Goal: Task Accomplishment & Management: Use online tool/utility

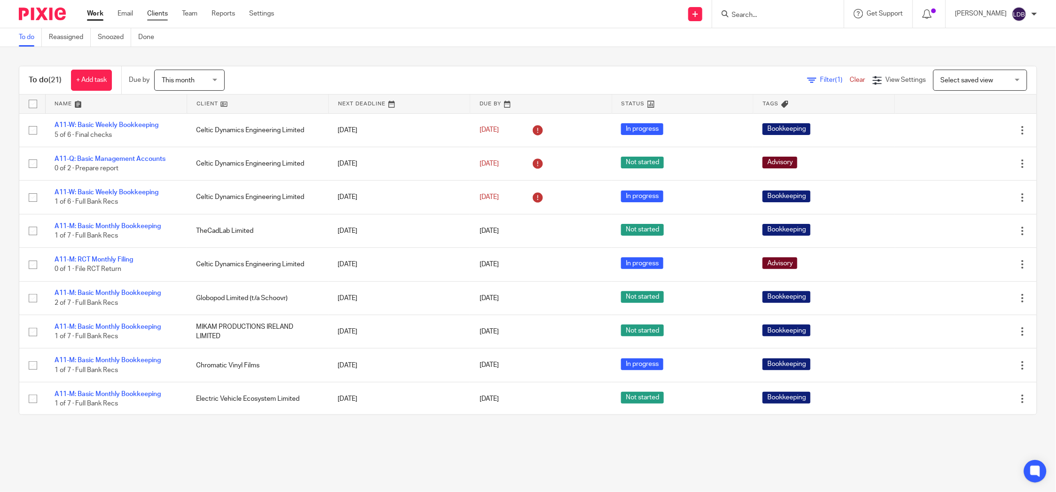
click at [151, 12] on link "Clients" at bounding box center [157, 13] width 21 height 9
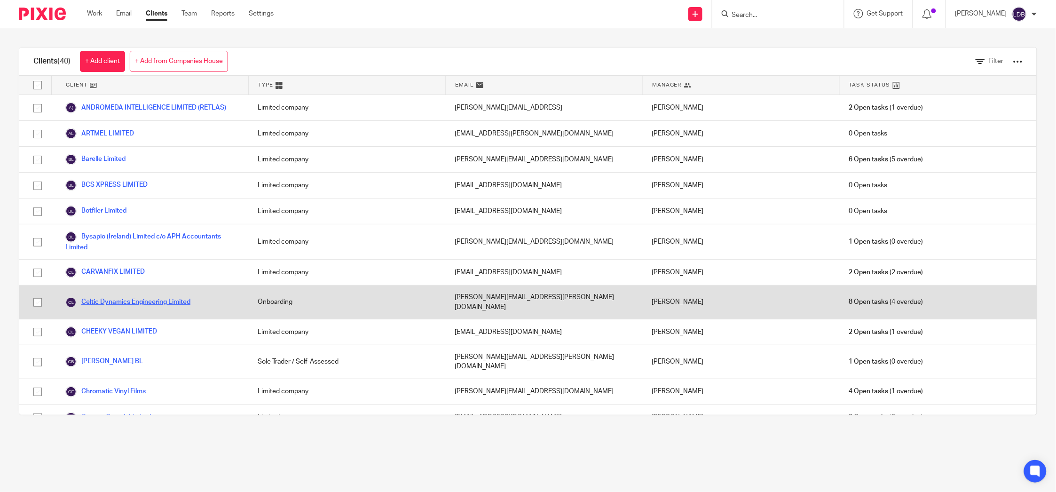
click at [158, 297] on link "Celtic Dynamics Engineering Limited" at bounding box center [127, 302] width 125 height 11
click at [221, 304] on div "Celtic Dynamics Engineering Limited" at bounding box center [149, 302] width 197 height 33
click at [183, 299] on link "Celtic Dynamics Engineering Limited" at bounding box center [127, 302] width 125 height 11
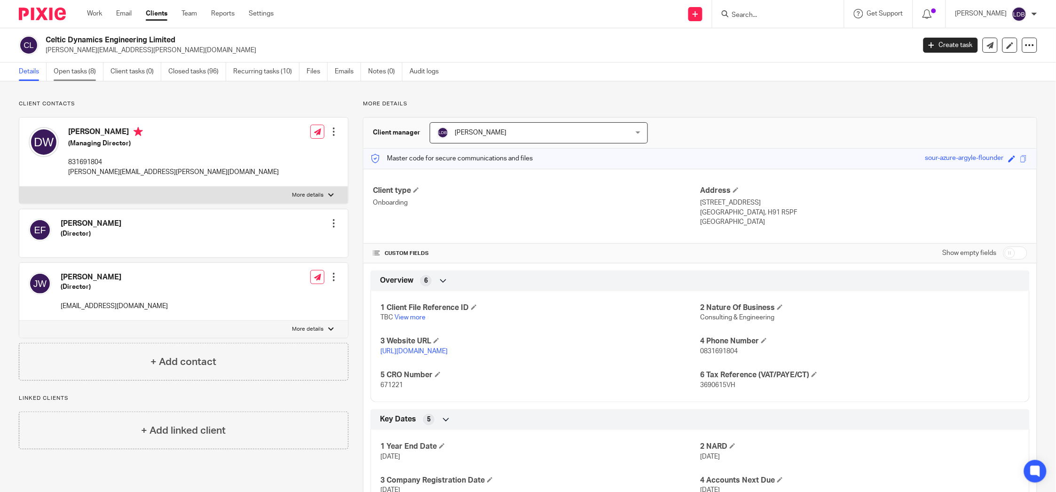
click at [85, 70] on link "Open tasks (8)" at bounding box center [79, 72] width 50 height 18
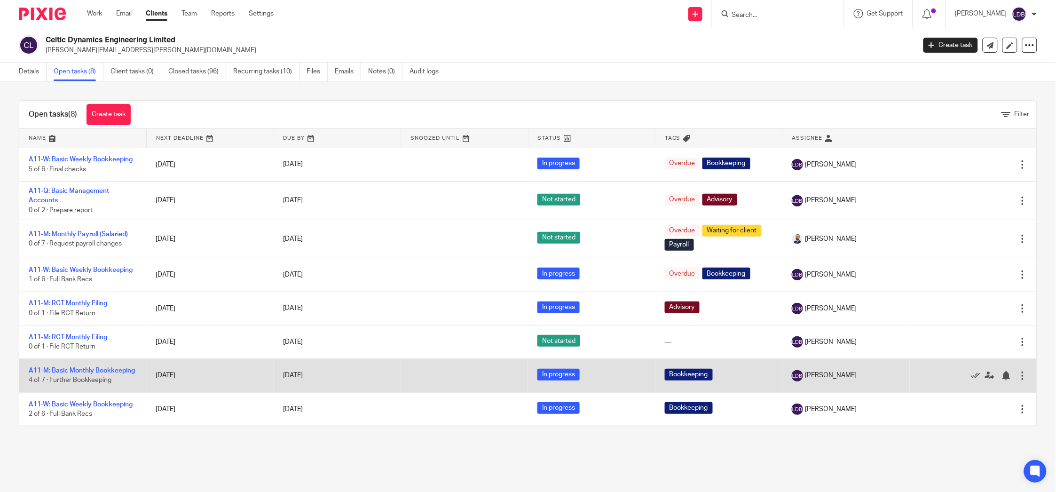
click at [223, 377] on td "[DATE]" at bounding box center [210, 375] width 127 height 33
click at [89, 368] on link "A11-M: Basic Monthly Bookkeeping" at bounding box center [82, 370] width 106 height 7
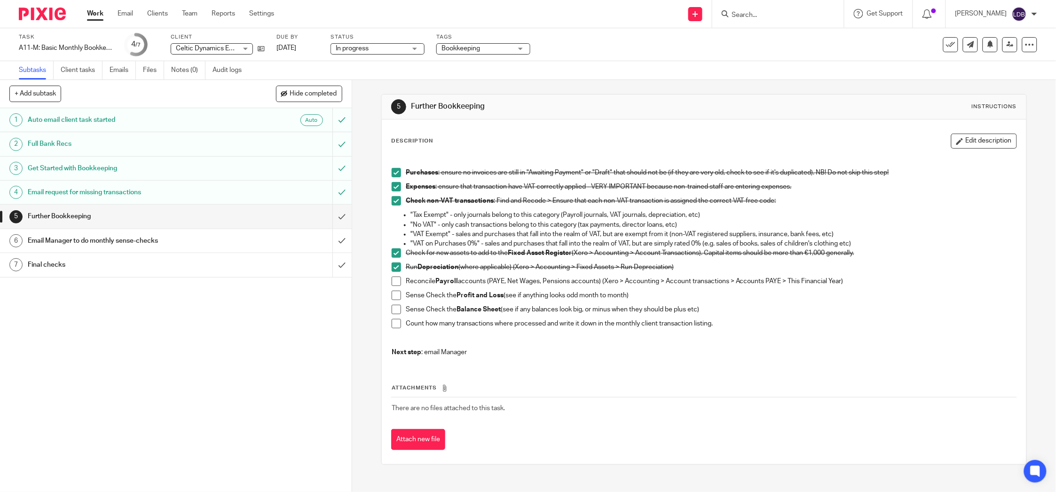
click at [392, 296] on span at bounding box center [396, 295] width 9 height 9
